Goal: Navigation & Orientation: Understand site structure

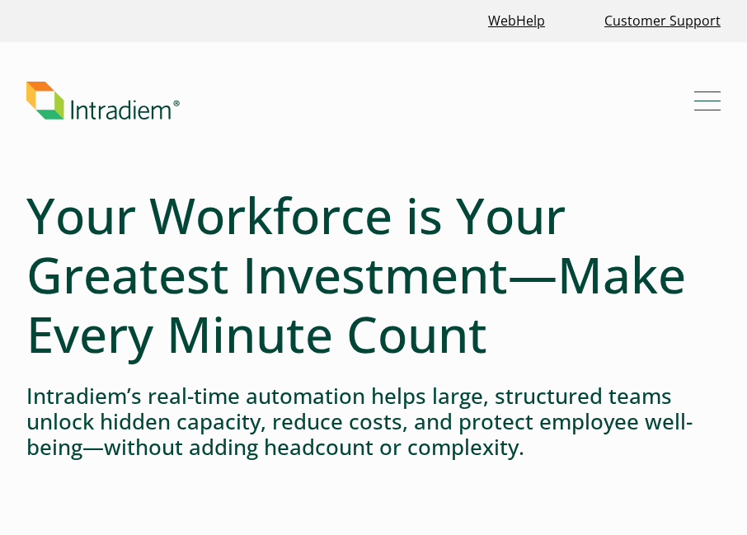
click at [710, 96] on button "Menu" at bounding box center [707, 100] width 26 height 26
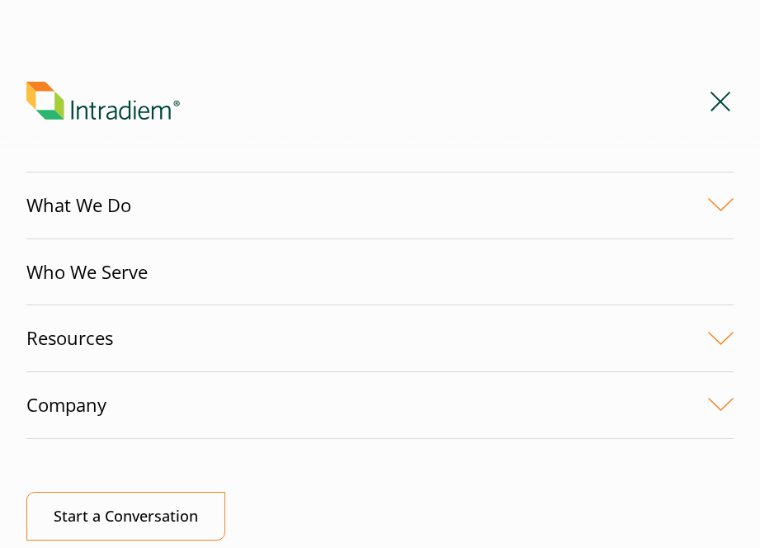
click at [702, 101] on link "Link to homepage of Intradiem" at bounding box center [366, 101] width 680 height 38
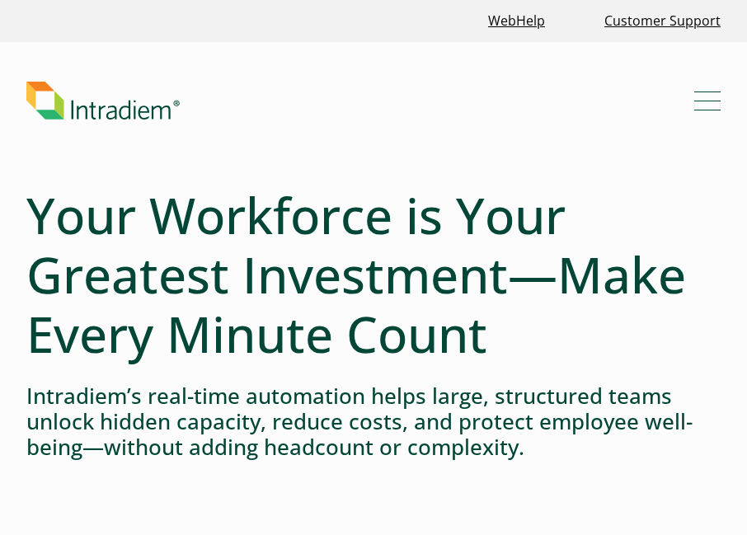
click at [707, 112] on button "Menu" at bounding box center [707, 100] width 26 height 26
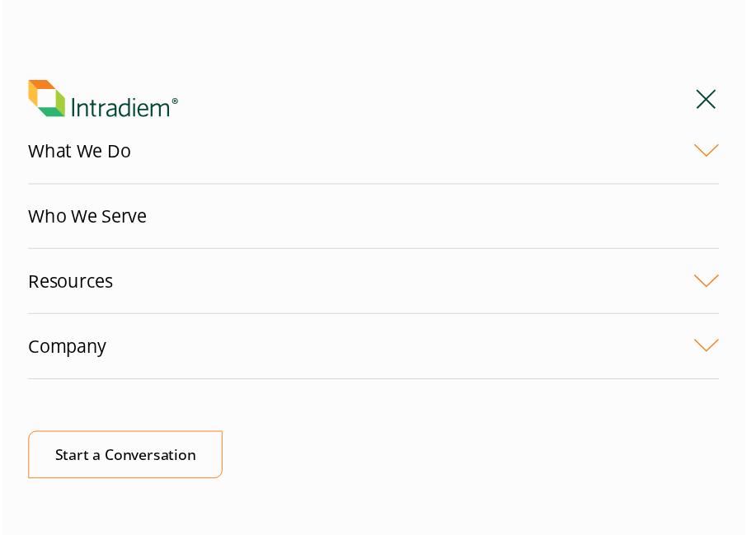
scroll to position [78, 0]
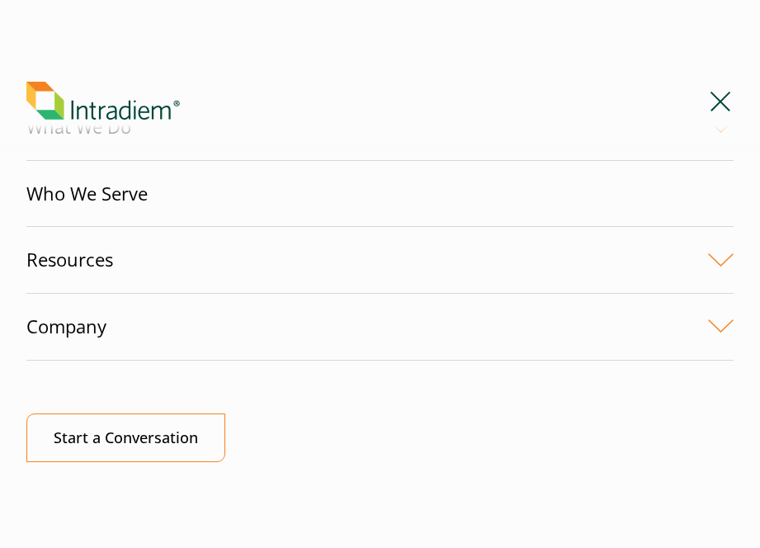
click at [717, 101] on span "Mobile Navigation Button" at bounding box center [720, 102] width 26 height 2
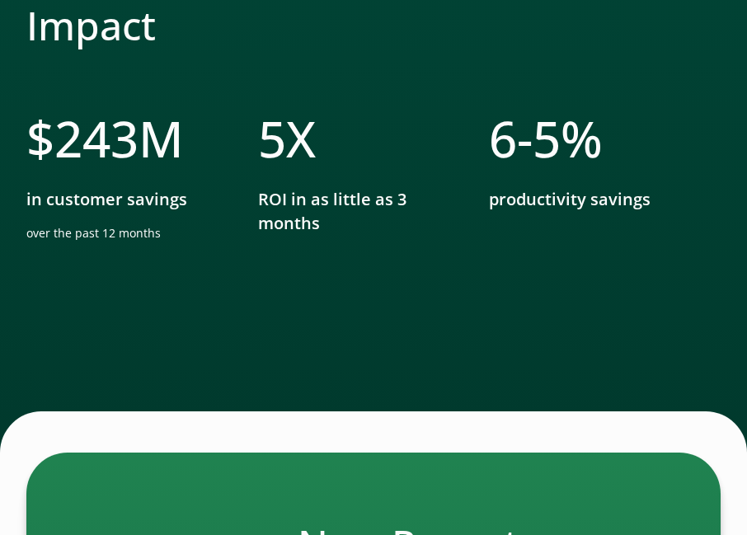
scroll to position [3794, 0]
